Goal: Book appointment/travel/reservation

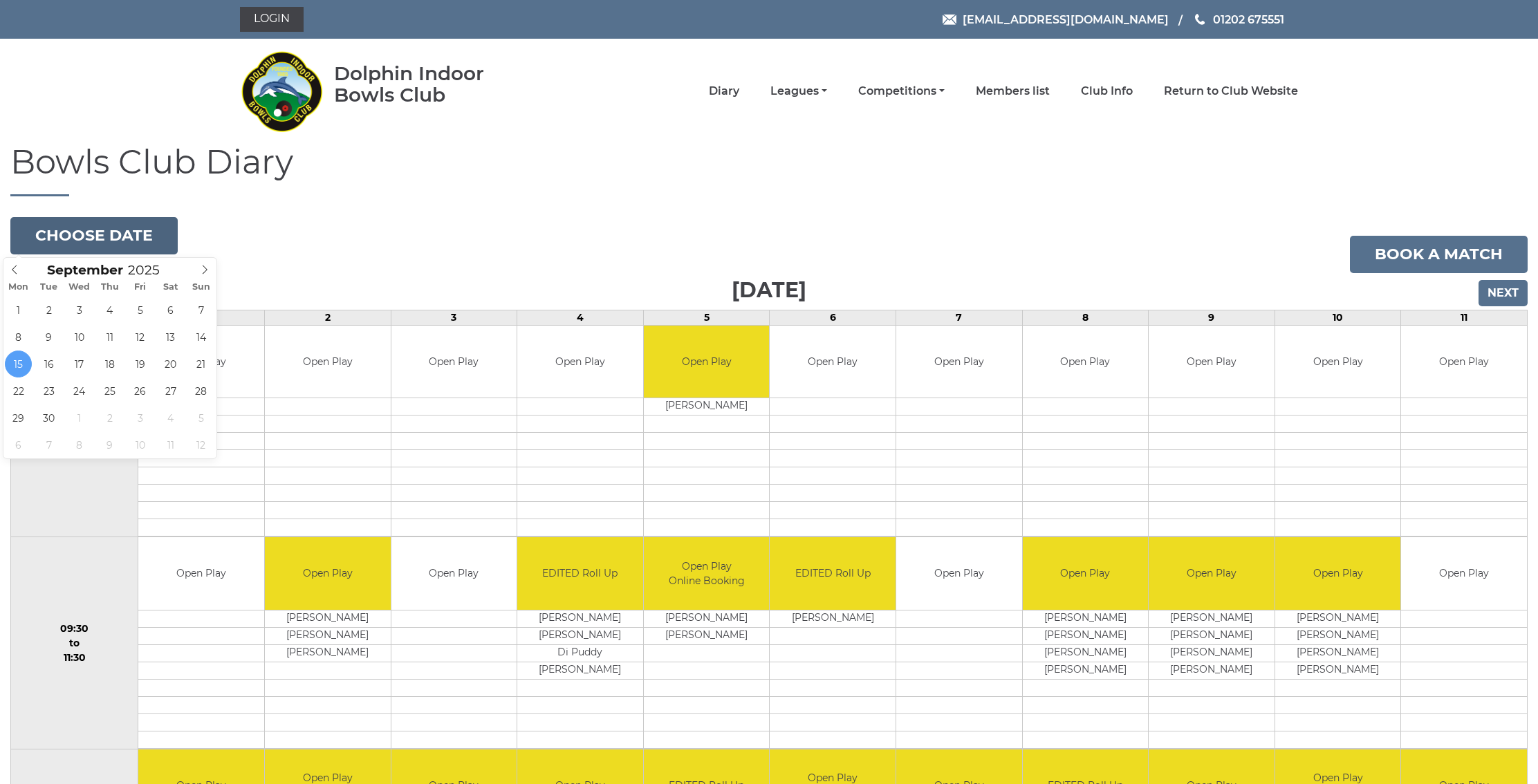
click at [85, 230] on button "Choose date" at bounding box center [94, 236] width 168 height 38
type input "[DATE]"
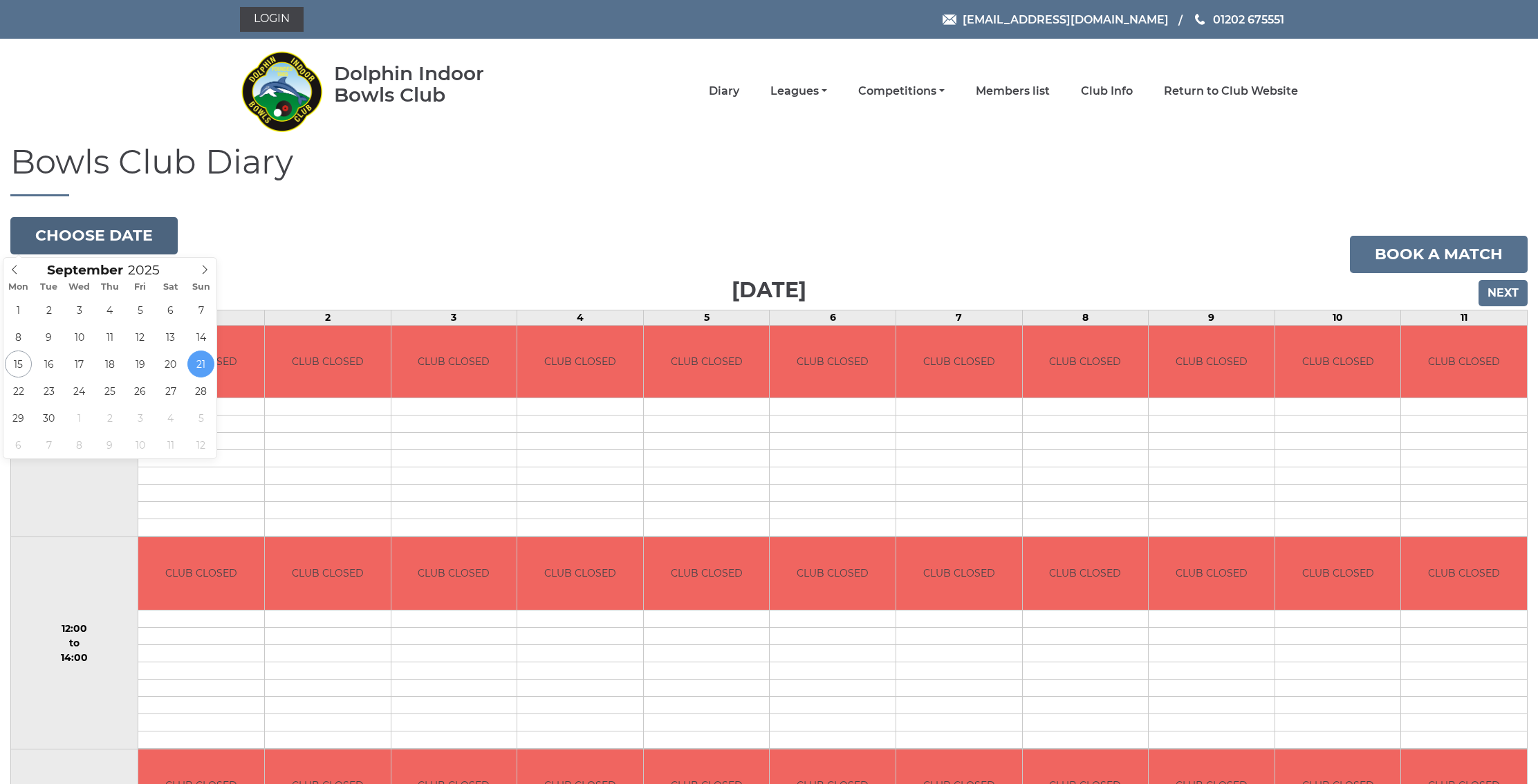
click at [117, 242] on button "Choose date" at bounding box center [94, 236] width 168 height 38
type input "[DATE]"
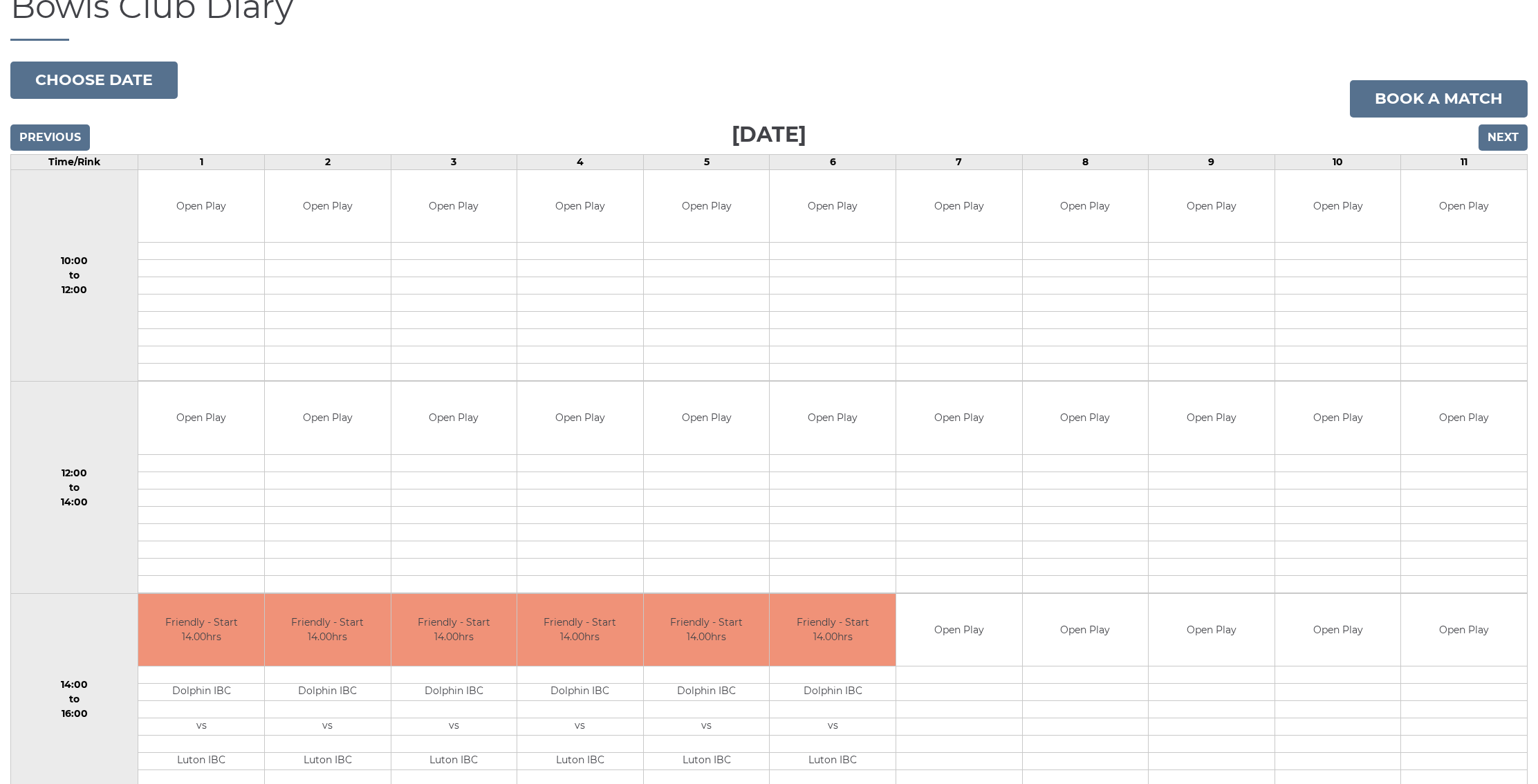
scroll to position [155, 0]
click at [55, 134] on input "Previous" at bounding box center [50, 138] width 80 height 26
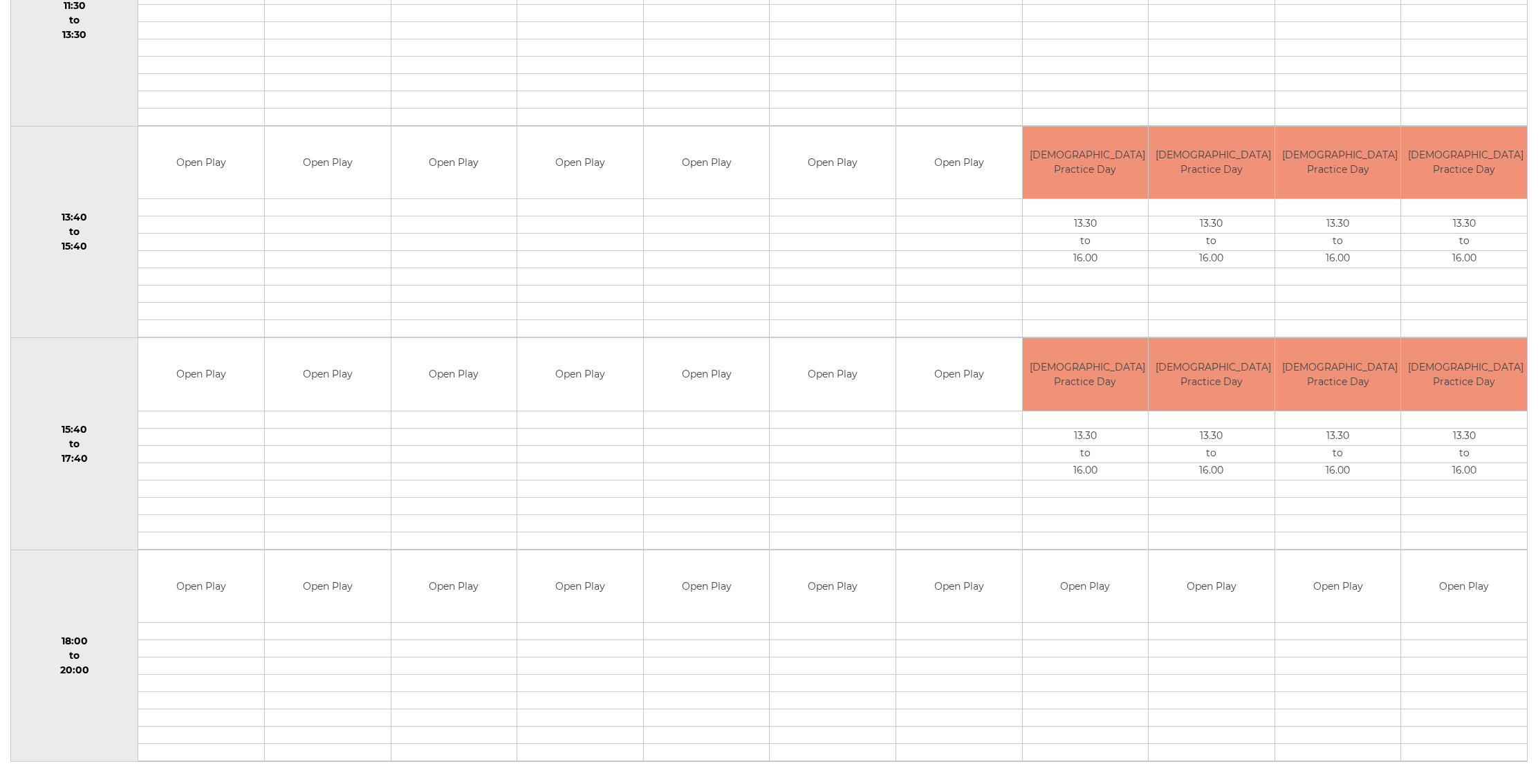
scroll to position [624, 0]
